Goal: Information Seeking & Learning: Check status

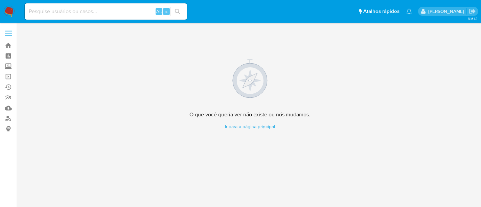
click at [7, 11] on img at bounding box center [8, 11] width 11 height 11
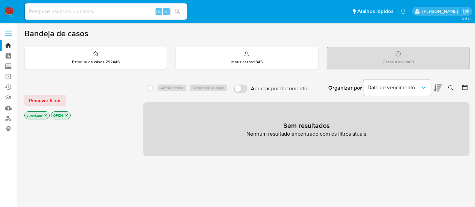
click at [73, 13] on input at bounding box center [106, 11] width 162 height 9
paste input "KJHNaeYpZxeaHHOOs4LuO1WI"
type input "KJHNaeYpZxeaHHOOs4LuO1WI"
click at [176, 10] on icon "search-icon" at bounding box center [177, 11] width 5 height 5
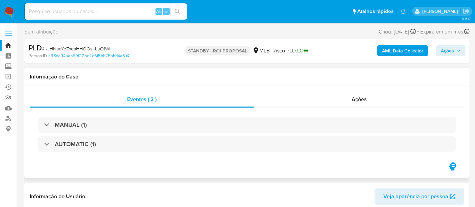
select select "10"
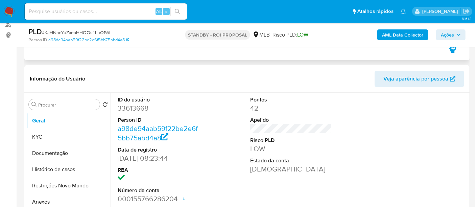
scroll to position [113, 0]
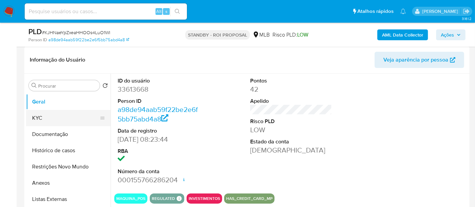
click at [33, 115] on button "KYC" at bounding box center [65, 118] width 79 height 16
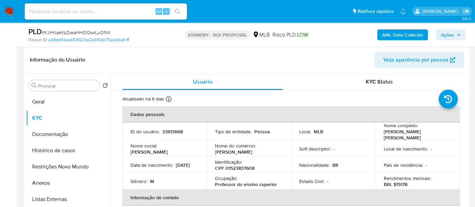
scroll to position [38, 0]
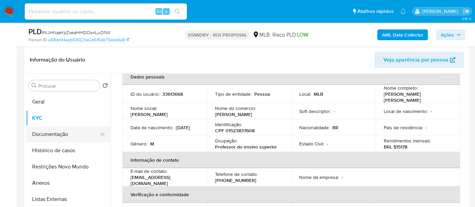
click at [52, 137] on button "Documentação" at bounding box center [65, 134] width 79 height 16
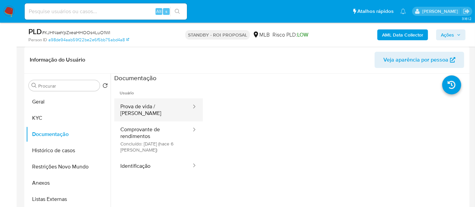
click at [139, 104] on button "Prova de vida / [PERSON_NAME]" at bounding box center [153, 109] width 78 height 23
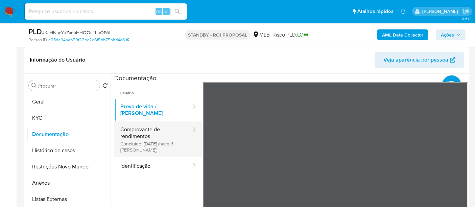
click at [149, 127] on button "Comprovante de rendimentos Concluído: [DATE] (hace 6 [PERSON_NAME])" at bounding box center [153, 139] width 78 height 36
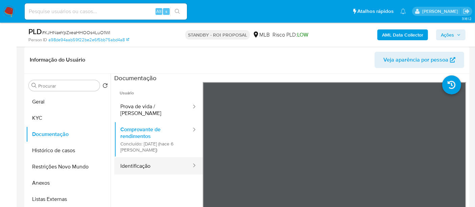
click at [142, 161] on button "Identificação" at bounding box center [153, 165] width 78 height 17
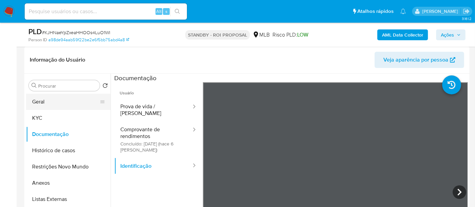
click at [46, 101] on button "Geral" at bounding box center [65, 102] width 79 height 16
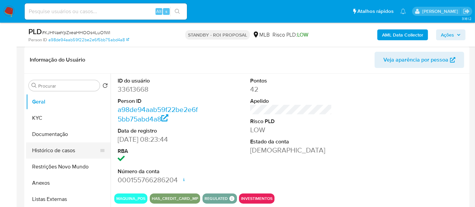
click at [49, 148] on button "Histórico de casos" at bounding box center [65, 150] width 79 height 16
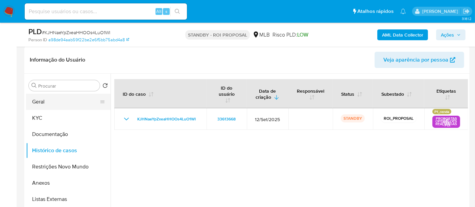
click at [43, 98] on button "Geral" at bounding box center [65, 102] width 79 height 16
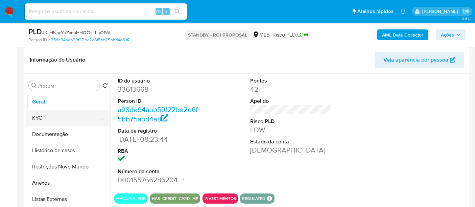
drag, startPoint x: 42, startPoint y: 115, endPoint x: 52, endPoint y: 117, distance: 9.7
click at [42, 115] on button "KYC" at bounding box center [65, 118] width 79 height 16
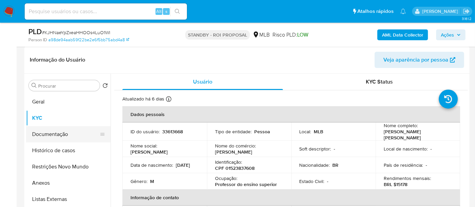
click at [58, 134] on button "Documentação" at bounding box center [65, 134] width 79 height 16
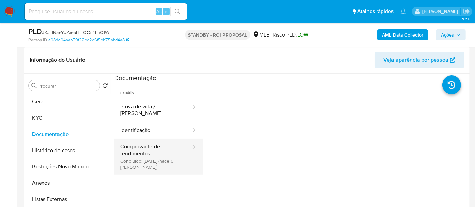
click at [166, 146] on button "Comprovante de rendimentos Concluído: [DATE] (hace 6 [PERSON_NAME])" at bounding box center [153, 157] width 78 height 36
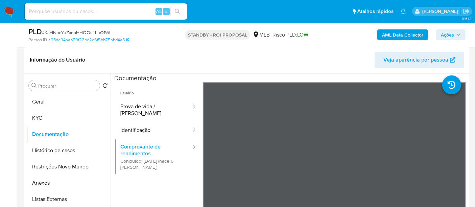
click at [88, 11] on input at bounding box center [106, 11] width 162 height 9
paste input "oe15hcy5XY6MbulzmtoqhXgb"
type input "oe15hcy5XY6MbulzmtoqhXgb"
click at [176, 10] on icon "search-icon" at bounding box center [177, 11] width 5 height 5
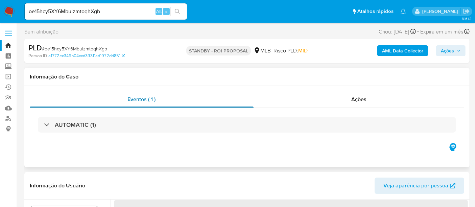
select select "10"
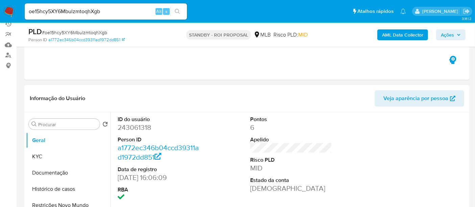
scroll to position [75, 0]
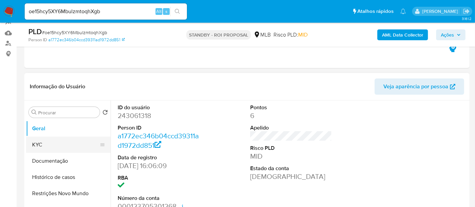
click at [45, 142] on button "KYC" at bounding box center [65, 145] width 79 height 16
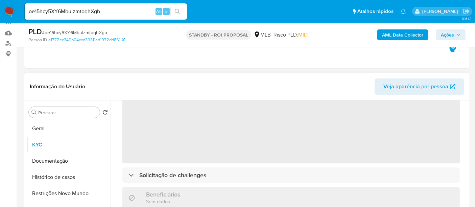
scroll to position [38, 0]
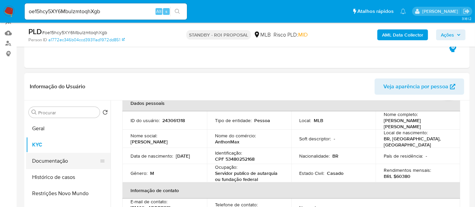
drag, startPoint x: 34, startPoint y: 160, endPoint x: 66, endPoint y: 160, distance: 31.1
click at [35, 160] on button "Documentação" at bounding box center [65, 161] width 79 height 16
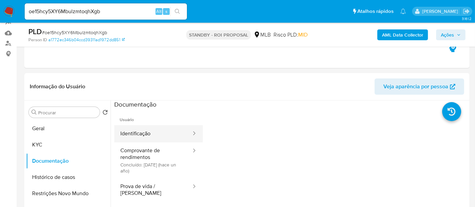
click at [154, 134] on button "Identificação" at bounding box center [153, 133] width 78 height 17
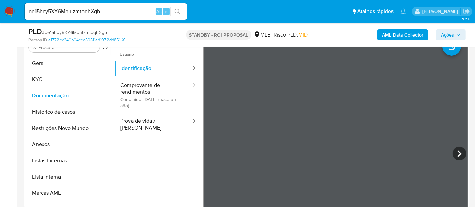
scroll to position [142, 0]
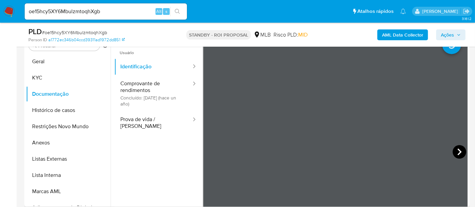
click at [458, 152] on icon at bounding box center [459, 151] width 4 height 7
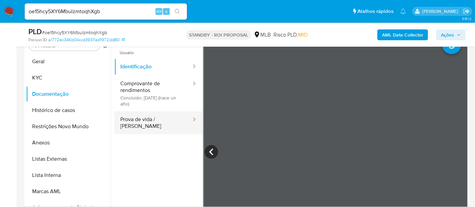
click at [142, 119] on button "Prova de vida / [PERSON_NAME]" at bounding box center [153, 122] width 78 height 23
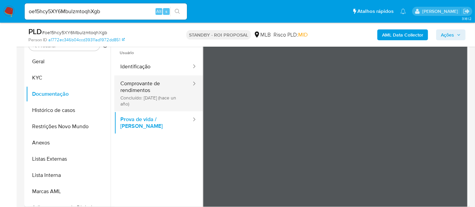
click at [146, 88] on button "Comprovante de rendimentos Concluído: [DATE] (hace un año)" at bounding box center [153, 93] width 78 height 36
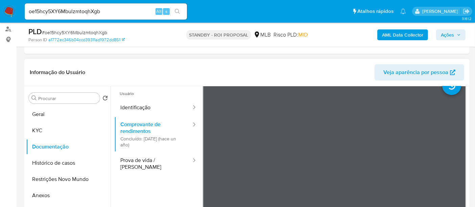
scroll to position [9, 0]
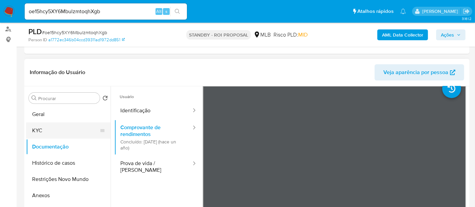
click at [55, 130] on button "KYC" at bounding box center [65, 130] width 79 height 16
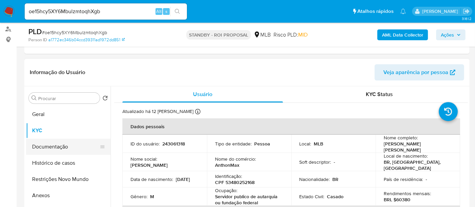
click at [63, 147] on button "Documentação" at bounding box center [65, 147] width 79 height 16
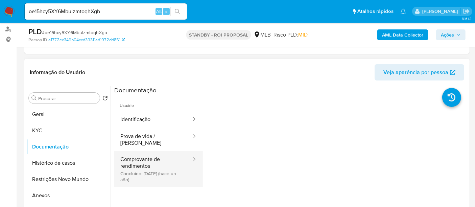
click at [150, 157] on button "Comprovante de rendimentos Concluído: [DATE] (hace un año)" at bounding box center [153, 169] width 78 height 36
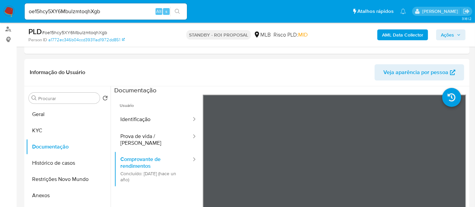
scroll to position [112, 0]
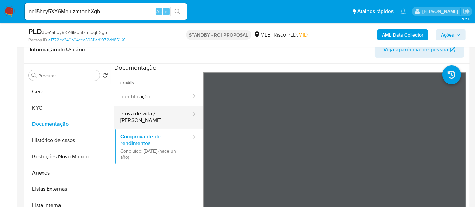
click at [138, 110] on button "Prova de vida / [PERSON_NAME]" at bounding box center [153, 116] width 78 height 23
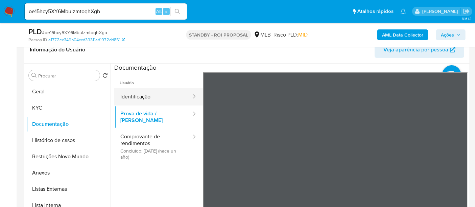
click at [140, 96] on button "Identificação" at bounding box center [153, 96] width 78 height 17
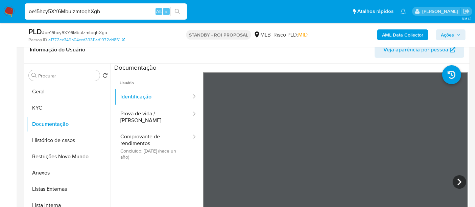
drag, startPoint x: 111, startPoint y: 15, endPoint x: 0, endPoint y: 15, distance: 110.9
click at [0, 15] on nav "Pausado Ver notificaciones oe15hcy5XY6MbulzmtoqhXgb Alt s Atalhos rápidos Presi…" at bounding box center [237, 11] width 475 height 23
paste input "9Y8VOEY6Nmq54F6v2pICUTSB"
type input "9Y8VOEY6Nmq54F6v2pICUTSB"
click at [177, 10] on icon "search-icon" at bounding box center [177, 11] width 5 height 5
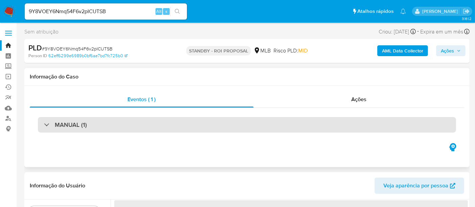
select select "10"
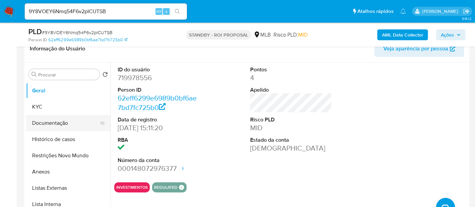
scroll to position [113, 0]
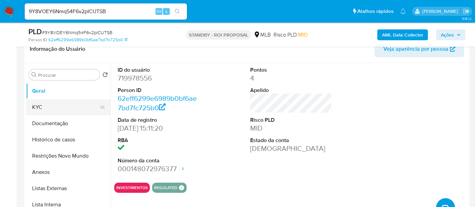
click at [46, 105] on button "KYC" at bounding box center [65, 107] width 79 height 16
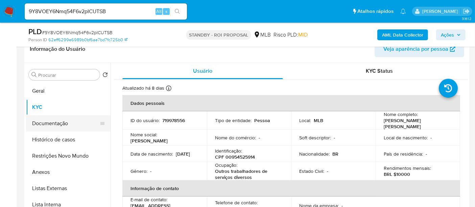
click at [54, 125] on button "Documentação" at bounding box center [65, 123] width 79 height 16
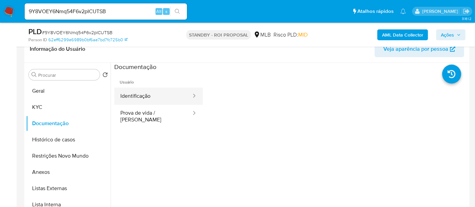
click at [159, 99] on button "Identificação" at bounding box center [153, 96] width 78 height 17
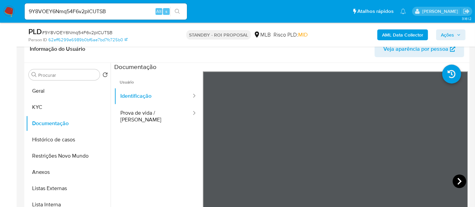
click at [456, 179] on icon at bounding box center [460, 181] width 14 height 14
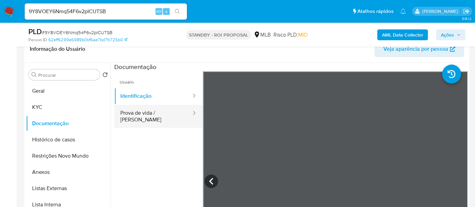
click at [137, 114] on button "Prova de vida / [PERSON_NAME]" at bounding box center [153, 116] width 78 height 23
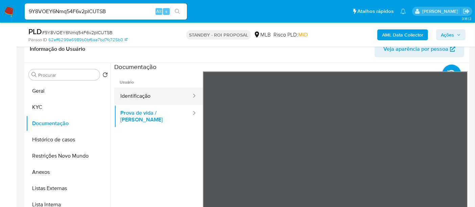
click at [147, 94] on button "Identificação" at bounding box center [153, 96] width 78 height 17
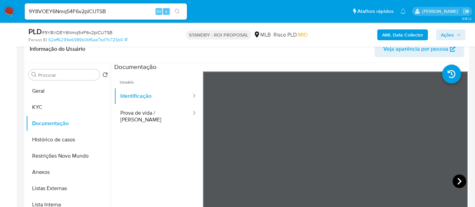
click at [454, 178] on icon at bounding box center [460, 181] width 14 height 14
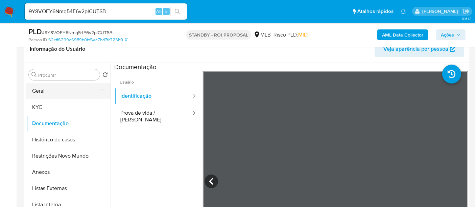
click at [43, 91] on button "Geral" at bounding box center [65, 91] width 79 height 16
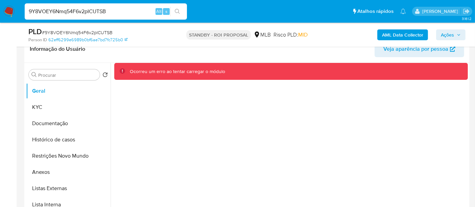
click at [116, 10] on input "9Y8VOEY6Nmq54F6v2pICUTSB" at bounding box center [106, 11] width 162 height 9
drag, startPoint x: 116, startPoint y: 10, endPoint x: 0, endPoint y: 11, distance: 115.9
click at [0, 11] on nav "Pausado Ver notificaciones 9Y8VOEY6Nmq54F6v2pICUTSB Alt s Atalhos rápidos Presi…" at bounding box center [237, 11] width 475 height 23
click at [6, 8] on img at bounding box center [8, 11] width 11 height 11
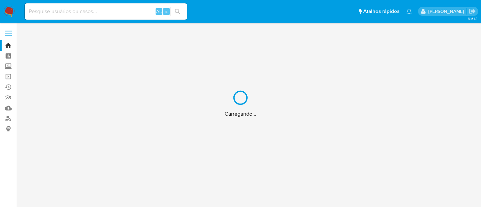
click at [79, 11] on div "Carregando..." at bounding box center [240, 103] width 481 height 207
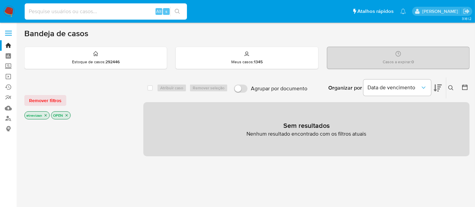
click at [59, 11] on input at bounding box center [106, 11] width 162 height 9
paste input "9Y8VOEY6Nmq54F6v2pICUTSB"
type input "9Y8VOEY6Nmq54F6v2pICUTSB"
click at [177, 9] on icon "search-icon" at bounding box center [177, 11] width 5 height 5
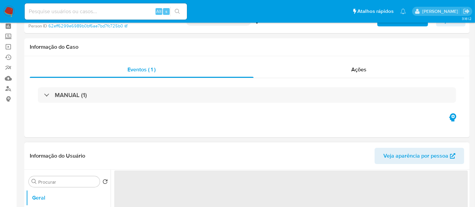
scroll to position [75, 0]
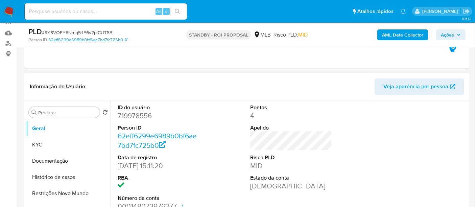
select select "10"
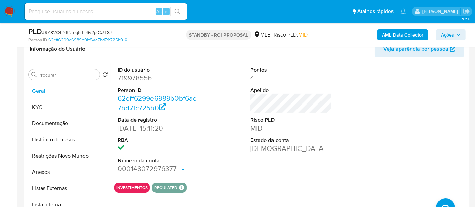
click at [102, 11] on input at bounding box center [106, 11] width 162 height 9
paste input "YVlFDQTReN92MxoVes42dGek"
type input "YVlFDQTReN92MxoVes42dGek"
click at [177, 9] on icon "search-icon" at bounding box center [177, 11] width 5 height 5
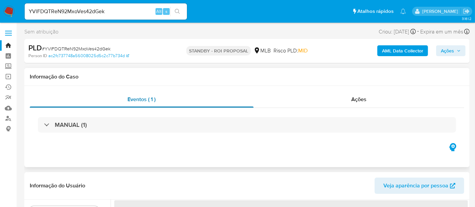
select select "10"
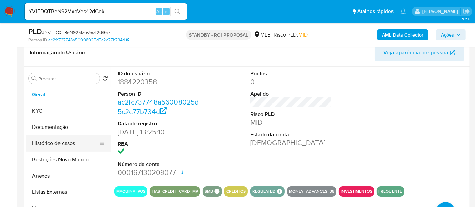
scroll to position [75, 0]
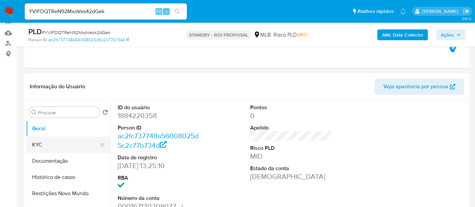
click at [51, 145] on button "KYC" at bounding box center [65, 145] width 79 height 16
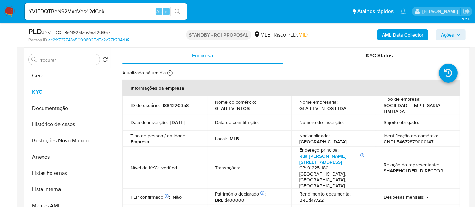
scroll to position [129, 0]
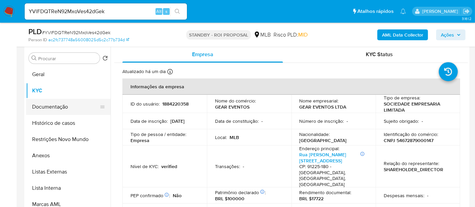
click at [46, 105] on button "Documentação" at bounding box center [65, 107] width 79 height 16
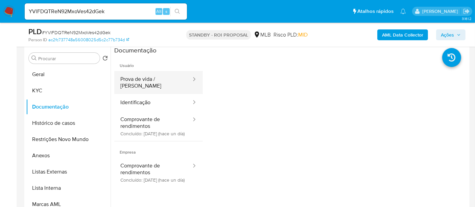
click at [159, 75] on button "Prova de vida / [PERSON_NAME]" at bounding box center [153, 82] width 78 height 23
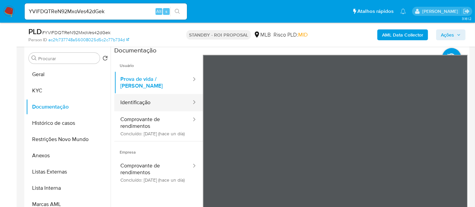
click at [139, 94] on button "Identificação" at bounding box center [153, 102] width 78 height 17
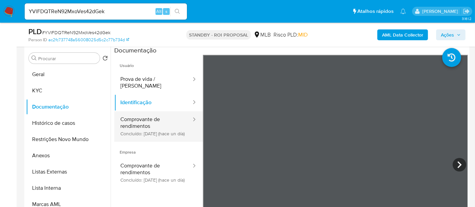
click at [140, 114] on button "Comprovante de rendimentos Concluído: 25/09/2025 (hace un día)" at bounding box center [153, 126] width 78 height 30
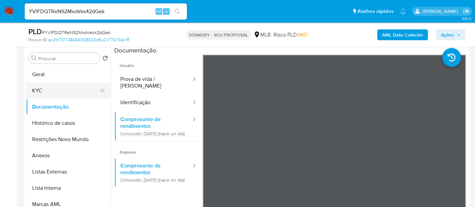
click at [40, 91] on button "KYC" at bounding box center [65, 90] width 79 height 16
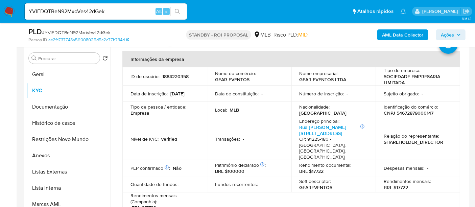
scroll to position [38, 0]
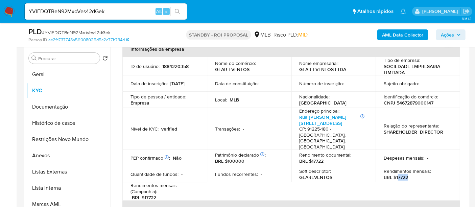
drag, startPoint x: 405, startPoint y: 167, endPoint x: 413, endPoint y: 167, distance: 8.8
click at [413, 168] on div "Rendimentos mensais : BRL $17722" at bounding box center [418, 174] width 68 height 12
copy p "7722"
click at [405, 178] on table "Informações da empresa ID do usuário : 1884220358 Nome do comércio : GEAR EVENT…" at bounding box center [291, 184] width 338 height 287
click at [398, 174] on p "BRL $17722" at bounding box center [396, 177] width 24 height 6
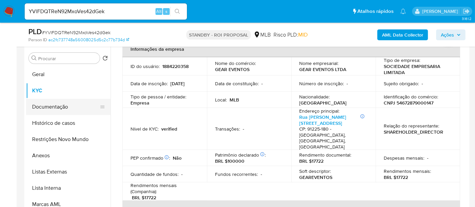
click at [58, 106] on button "Documentação" at bounding box center [65, 107] width 79 height 16
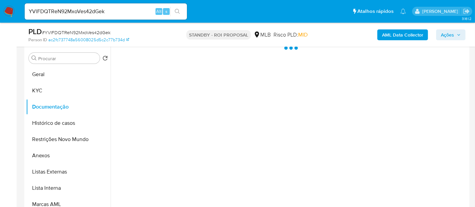
scroll to position [0, 0]
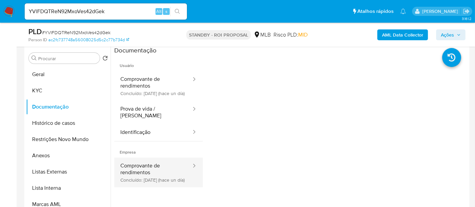
click at [162, 167] on button "Comprovante de rendimentos Concluído: 25/09/2025 (hace un día)" at bounding box center [153, 173] width 78 height 30
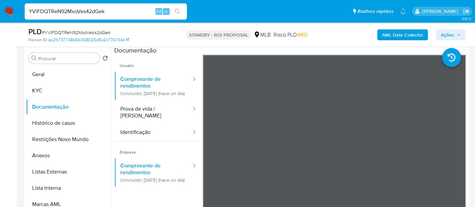
drag, startPoint x: 111, startPoint y: 12, endPoint x: 0, endPoint y: 14, distance: 110.9
click at [0, 14] on nav "Pausado Ver notificaciones YVlFDQTReN92MxoVes42dGek Alt s Atalhos rápidos Presi…" at bounding box center [237, 11] width 475 height 23
paste input "o0yiDDfMD1mMq61sOieacGfv"
type input "o0yiDDfMD1mMq61sOieacGfv"
click at [175, 10] on icon "search-icon" at bounding box center [177, 11] width 5 height 5
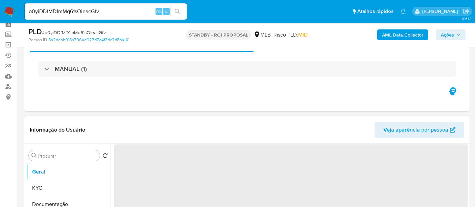
scroll to position [75, 0]
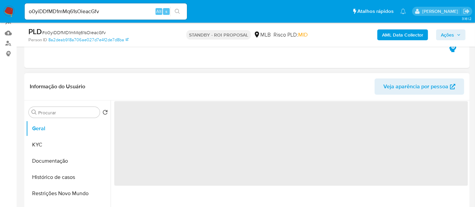
select select "10"
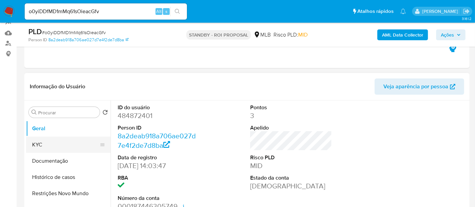
click at [41, 149] on button "KYC" at bounding box center [65, 145] width 79 height 16
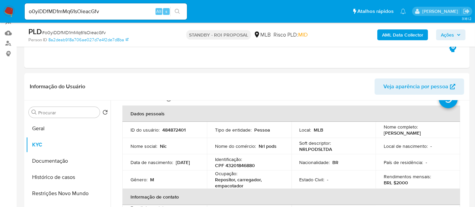
scroll to position [38, 0]
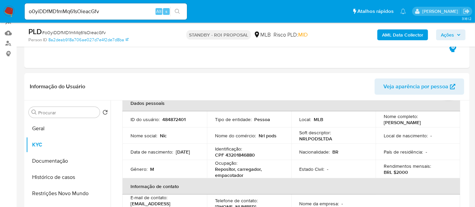
drag, startPoint x: 132, startPoint y: 156, endPoint x: 158, endPoint y: 157, distance: 25.7
click at [158, 155] on div "Data de nascimento : 03/05/2007" at bounding box center [164, 152] width 68 height 6
drag, startPoint x: 129, startPoint y: 159, endPoint x: 155, endPoint y: 161, distance: 25.8
click at [155, 160] on td "Data de nascimento : 03/05/2007" at bounding box center [164, 152] width 84 height 16
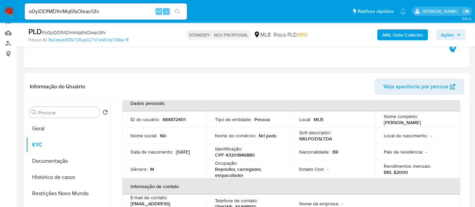
copy p "03/05/2007"
click at [42, 161] on button "Documentação" at bounding box center [65, 161] width 79 height 16
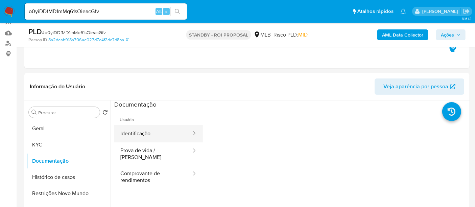
drag, startPoint x: 143, startPoint y: 130, endPoint x: 179, endPoint y: 134, distance: 36.7
click at [143, 131] on button "Identificação" at bounding box center [153, 133] width 78 height 17
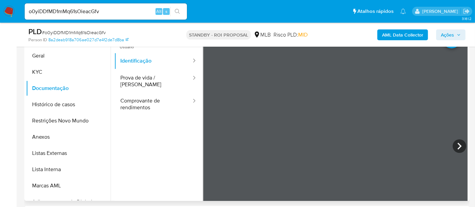
scroll to position [153, 0]
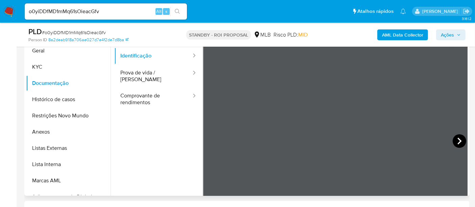
click at [457, 139] on icon at bounding box center [459, 141] width 4 height 7
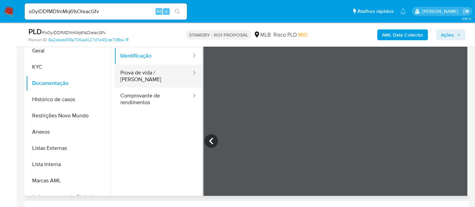
click at [150, 70] on button "Prova de vida / [PERSON_NAME]" at bounding box center [153, 76] width 78 height 23
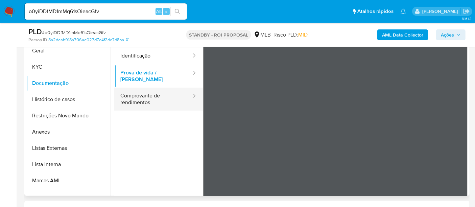
click at [143, 91] on button "Comprovante de rendimentos" at bounding box center [153, 99] width 78 height 23
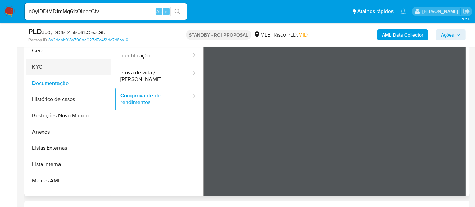
click at [34, 67] on button "KYC" at bounding box center [65, 67] width 79 height 16
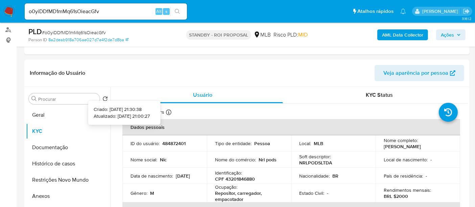
scroll to position [78, 0]
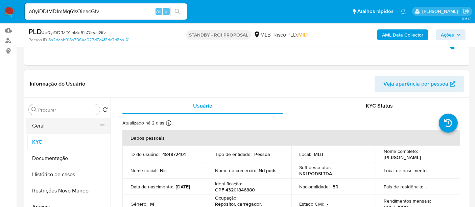
click at [51, 127] on button "Geral" at bounding box center [65, 126] width 79 height 16
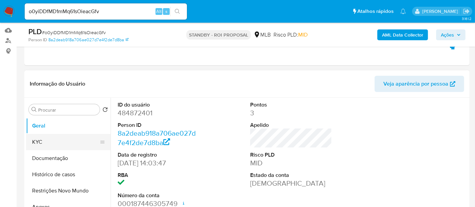
click at [62, 140] on button "KYC" at bounding box center [65, 142] width 79 height 16
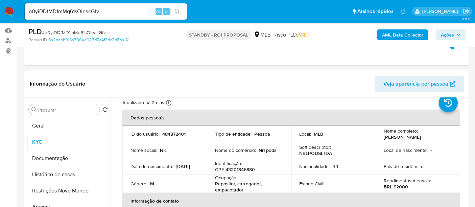
scroll to position [75, 0]
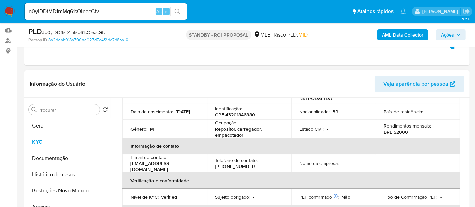
drag, startPoint x: 131, startPoint y: 117, endPoint x: 161, endPoint y: 117, distance: 29.4
click at [161, 115] on div "Data de nascimento : 03/05/2007" at bounding box center [164, 111] width 68 height 6
copy p "03/05/2007"
drag, startPoint x: 118, startPoint y: 15, endPoint x: 0, endPoint y: 20, distance: 118.4
click at [0, 20] on nav "Pausado Ver notificaciones o0yiDDfMD1mMq61sOieacGfv Alt s Atalhos rápidos Presi…" at bounding box center [237, 11] width 475 height 23
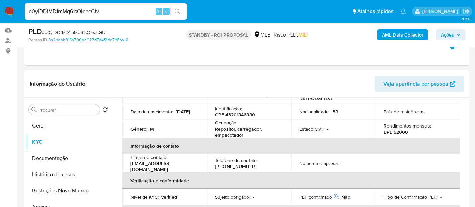
paste input "8KIToV4KWnojbCL6YKRTBsDs"
type input "8KIToV4KWnojbCL6YKRTBsDs"
click at [176, 11] on icon "search-icon" at bounding box center [177, 11] width 5 height 5
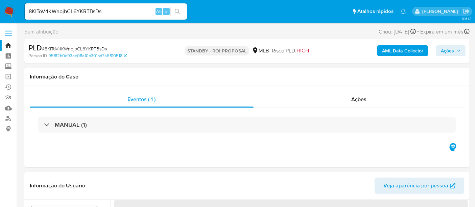
select select "10"
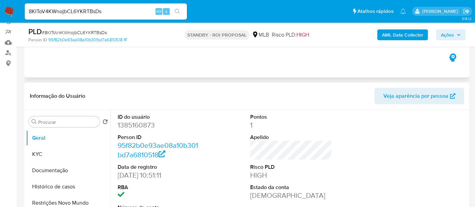
scroll to position [75, 0]
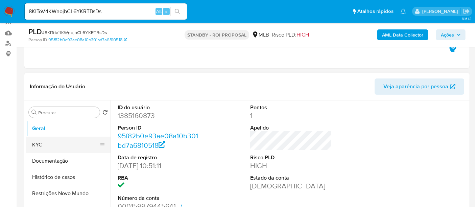
click at [41, 145] on button "KYC" at bounding box center [65, 145] width 79 height 16
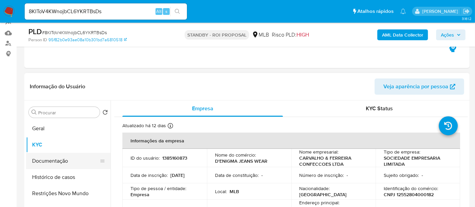
click at [61, 160] on button "Documentação" at bounding box center [65, 161] width 79 height 16
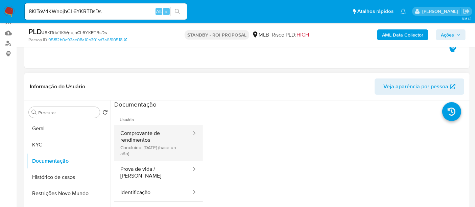
click at [153, 139] on button "Comprovante de rendimentos Concluído: 12/06/2024 (hace un año)" at bounding box center [153, 143] width 78 height 36
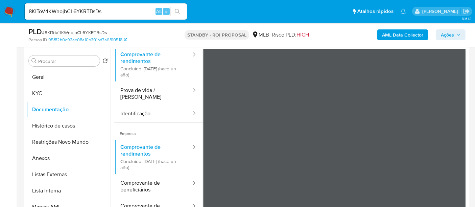
scroll to position [38, 0]
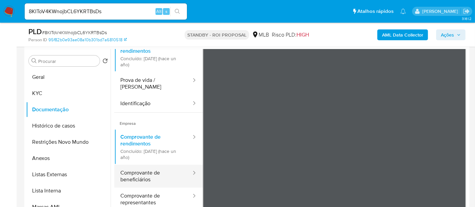
click at [160, 170] on button "Comprovante de beneficiários" at bounding box center [153, 176] width 78 height 23
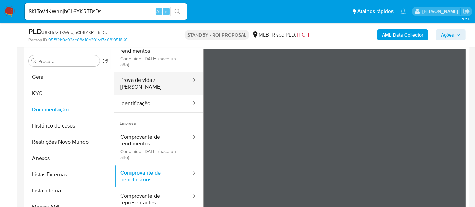
click at [160, 79] on button "Prova de vida / [PERSON_NAME]" at bounding box center [153, 83] width 78 height 23
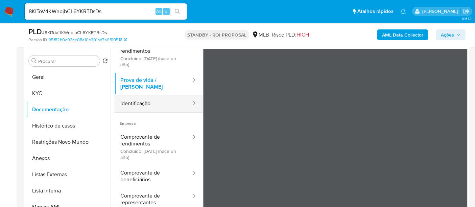
click at [157, 99] on button "Identificação" at bounding box center [153, 103] width 78 height 17
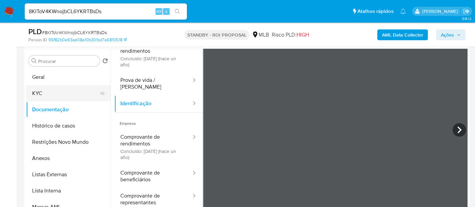
click at [45, 91] on button "KYC" at bounding box center [65, 93] width 79 height 16
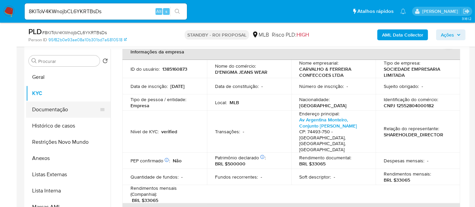
click at [44, 111] on button "Documentação" at bounding box center [65, 109] width 79 height 16
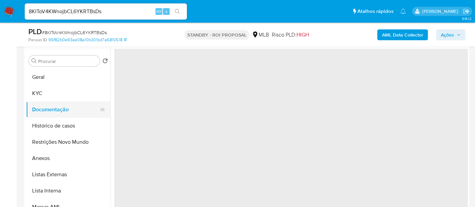
scroll to position [0, 0]
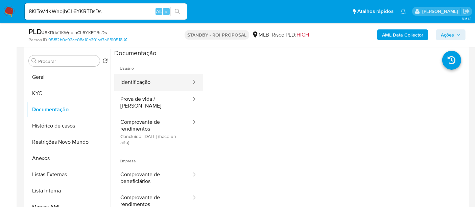
click at [142, 83] on button "Identificação" at bounding box center [153, 82] width 78 height 17
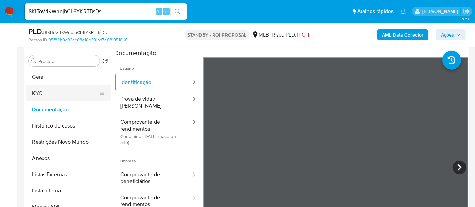
click at [40, 89] on button "KYC" at bounding box center [65, 93] width 79 height 16
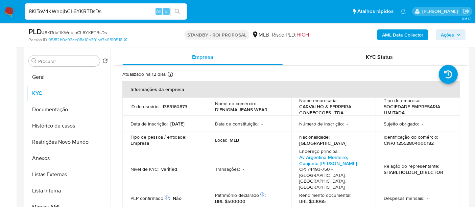
drag, startPoint x: 115, startPoint y: 8, endPoint x: 0, endPoint y: 35, distance: 118.4
paste input "SixA5cFXRJx6QkXsZMb2WBnY"
type input "SixA5cFXRJx6QkXsZMb2WBnY"
click at [173, 9] on button "search-icon" at bounding box center [177, 11] width 14 height 9
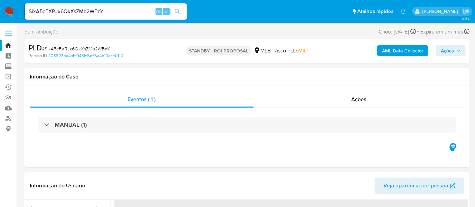
select select "10"
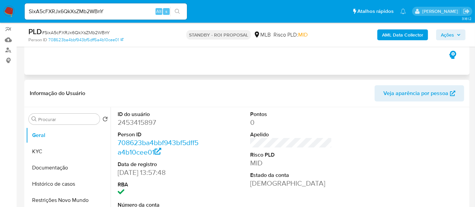
scroll to position [75, 0]
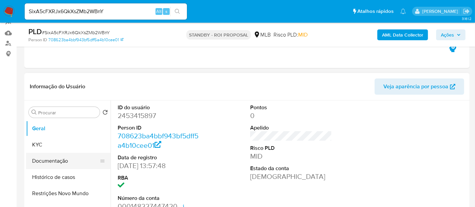
drag, startPoint x: 58, startPoint y: 163, endPoint x: 80, endPoint y: 156, distance: 23.1
click at [58, 162] on button "Documentação" at bounding box center [65, 161] width 79 height 16
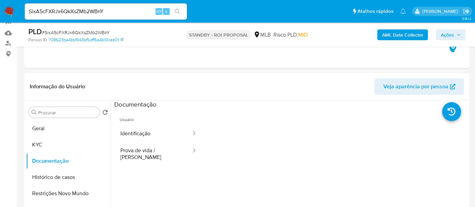
scroll to position [77, 0]
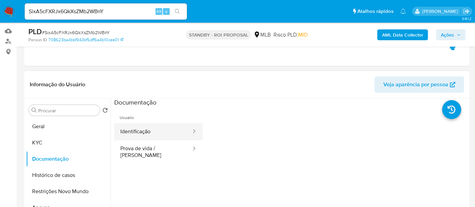
click at [150, 132] on button "Identificação" at bounding box center [153, 131] width 78 height 17
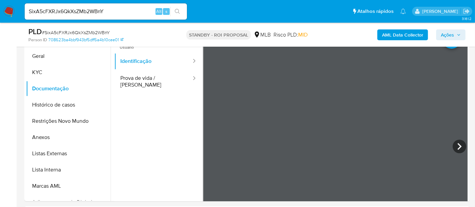
scroll to position [168, 0]
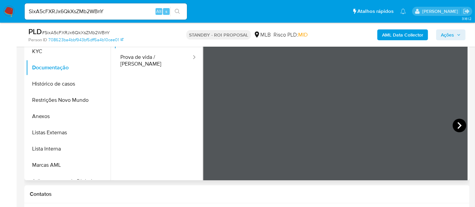
click at [455, 125] on icon at bounding box center [460, 126] width 14 height 14
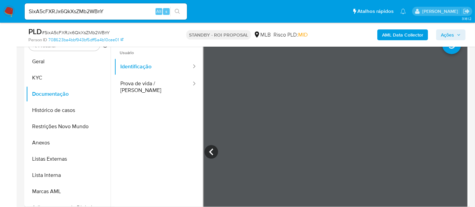
scroll to position [131, 0]
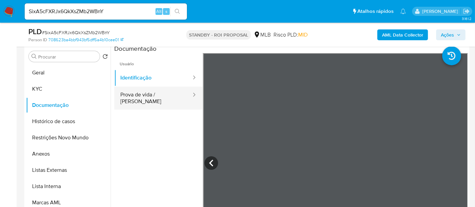
click at [139, 97] on button "Prova de vida / [PERSON_NAME]" at bounding box center [153, 98] width 78 height 23
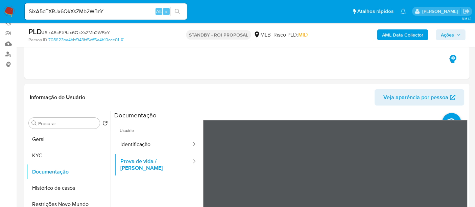
scroll to position [62, 0]
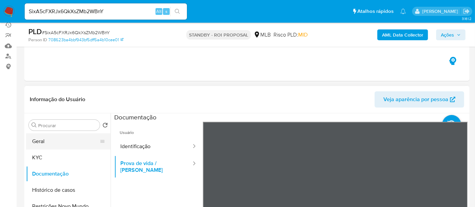
click at [49, 143] on button "Geral" at bounding box center [65, 141] width 79 height 16
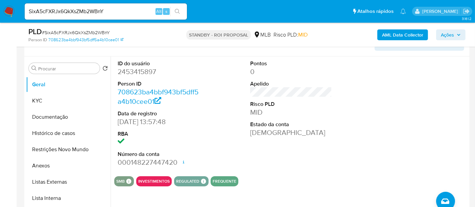
scroll to position [137, 0]
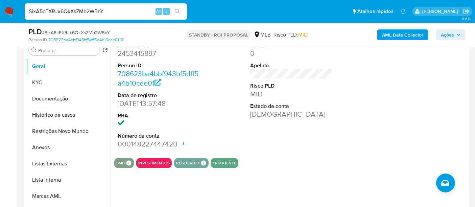
drag, startPoint x: 111, startPoint y: 11, endPoint x: 0, endPoint y: 15, distance: 110.9
click at [0, 15] on nav "Pausado Ver notificaciones SixA5cFXRJx6QkXsZMb2WBnY Alt s Atalhos rápidos Presi…" at bounding box center [237, 11] width 475 height 23
paste input "0SYkH9z1SGK2l2WvvCPJp2pa"
type input "0SYkH9z1SGK2l2WvvCPJp2pa"
click at [178, 9] on icon "search-icon" at bounding box center [177, 11] width 5 height 5
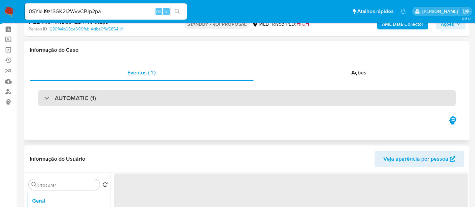
select select "10"
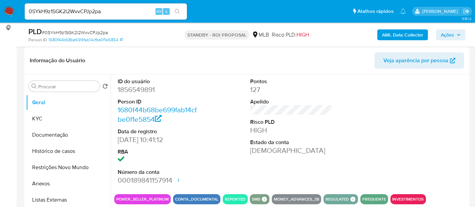
scroll to position [113, 0]
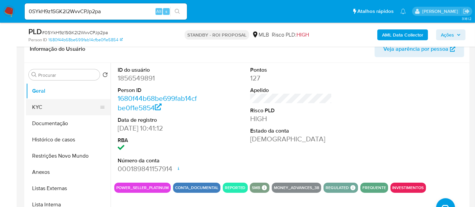
click at [45, 106] on button "KYC" at bounding box center [65, 107] width 79 height 16
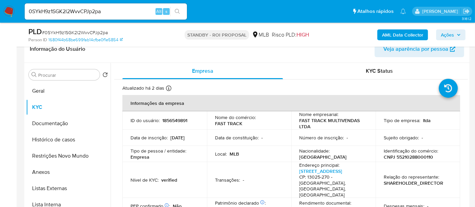
drag, startPoint x: 49, startPoint y: 125, endPoint x: 111, endPoint y: 121, distance: 61.6
click at [50, 125] on button "Documentação" at bounding box center [68, 123] width 84 height 16
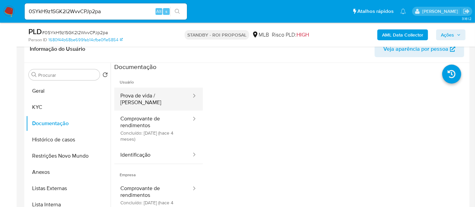
click at [144, 91] on button "Prova de vida / [PERSON_NAME]" at bounding box center [153, 99] width 78 height 23
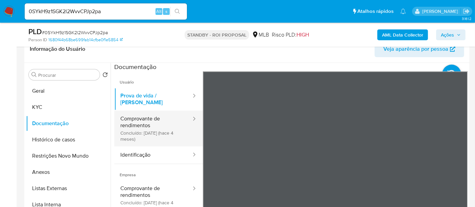
click at [136, 114] on button "Comprovante de rendimentos Concluído: 14/05/2025 (hace 4 meses)" at bounding box center [153, 129] width 78 height 36
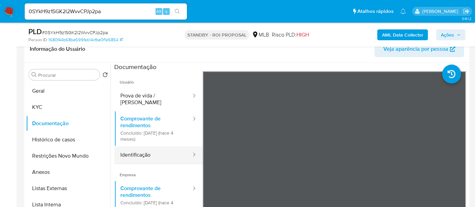
click at [145, 149] on button "Identificação" at bounding box center [153, 154] width 78 height 17
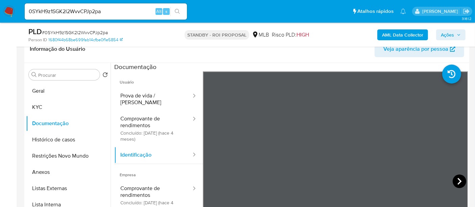
click at [453, 181] on icon at bounding box center [460, 181] width 14 height 14
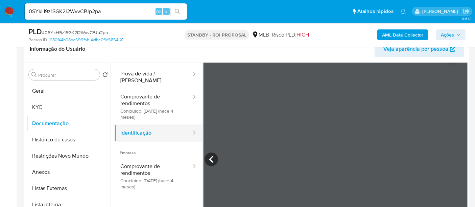
scroll to position [38, 0]
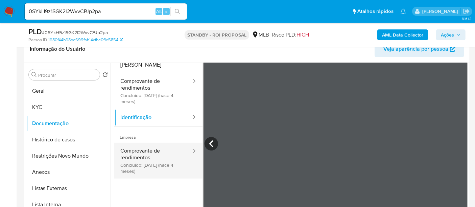
click at [138, 147] on button "Comprovante de rendimentos Concluído: 14/05/2025 (hace 4 meses)" at bounding box center [153, 161] width 78 height 36
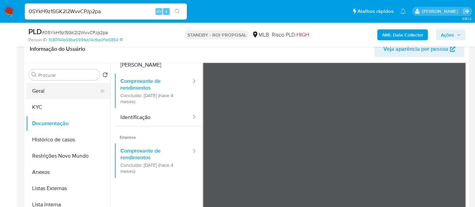
click at [48, 92] on button "Geral" at bounding box center [65, 91] width 79 height 16
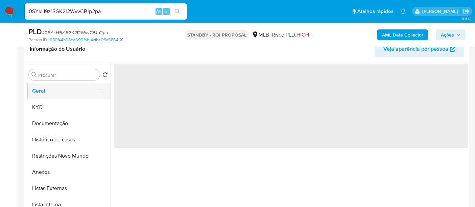
scroll to position [0, 0]
